Goal: Task Accomplishment & Management: Complete application form

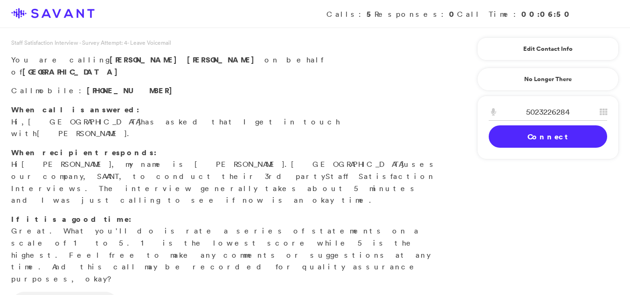
click at [530, 130] on link "Connect" at bounding box center [548, 137] width 119 height 22
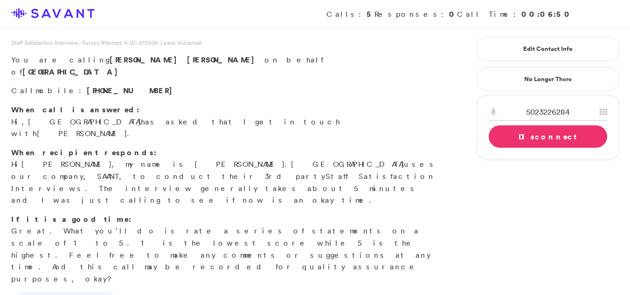
click at [534, 138] on div "Loading Connecting Connect Disconnect" at bounding box center [548, 126] width 119 height 44
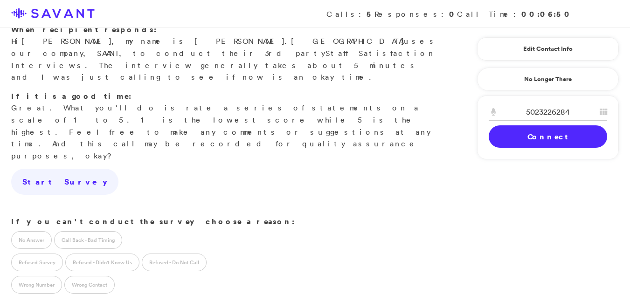
scroll to position [142, 0]
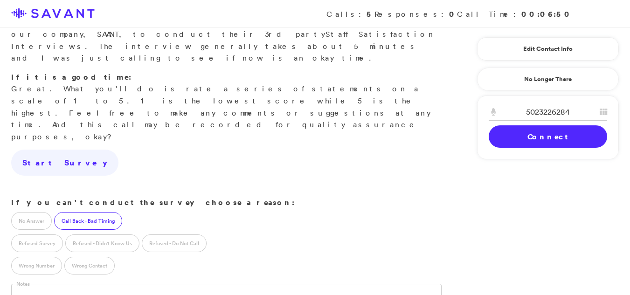
click at [75, 212] on label "Call Back - Bad Timing" at bounding box center [88, 221] width 68 height 18
click at [35, 284] on input "text" at bounding box center [75, 293] width 129 height 18
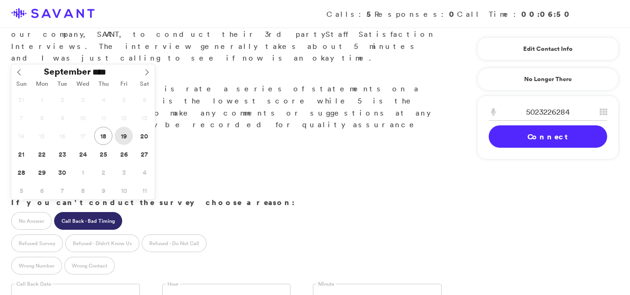
type input "**********"
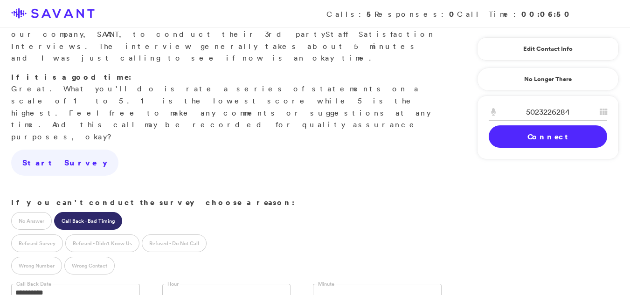
click at [182, 284] on link at bounding box center [226, 293] width 129 height 18
click at [327, 284] on link at bounding box center [377, 293] width 129 height 18
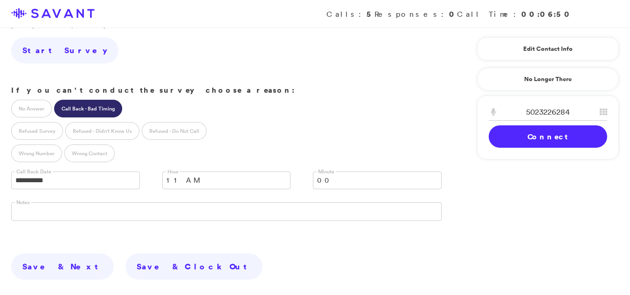
scroll to position [259, 0]
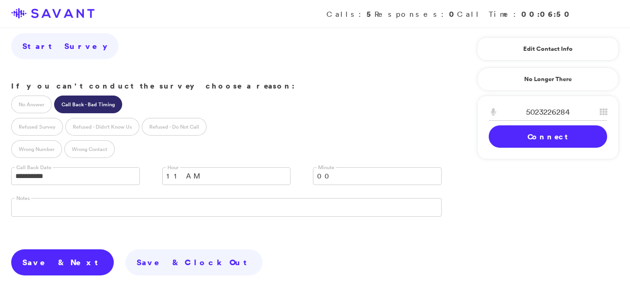
click at [45, 250] on link "Save & Next" at bounding box center [62, 263] width 103 height 26
